Goal: Register for event/course

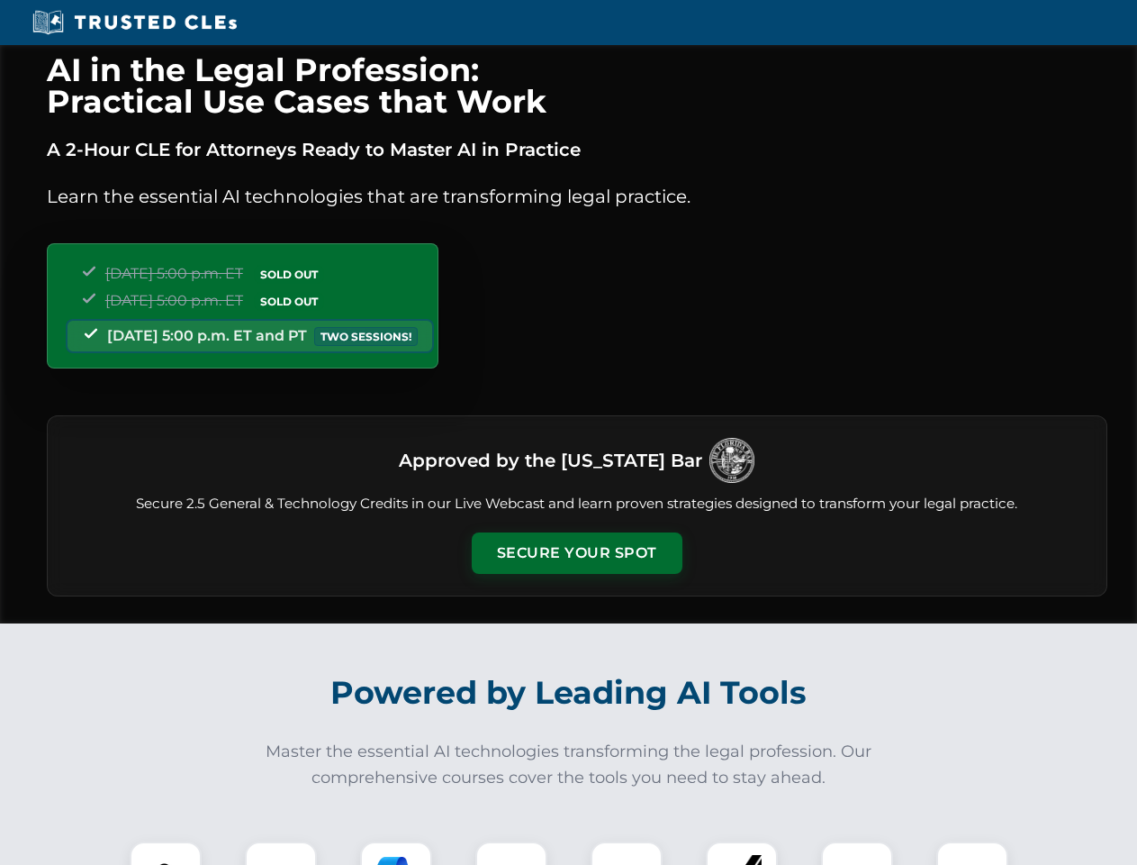
click at [576, 553] on button "Secure Your Spot" at bounding box center [577, 552] width 211 height 41
click at [166, 853] on img at bounding box center [166, 877] width 52 height 52
